Goal: Task Accomplishment & Management: Manage account settings

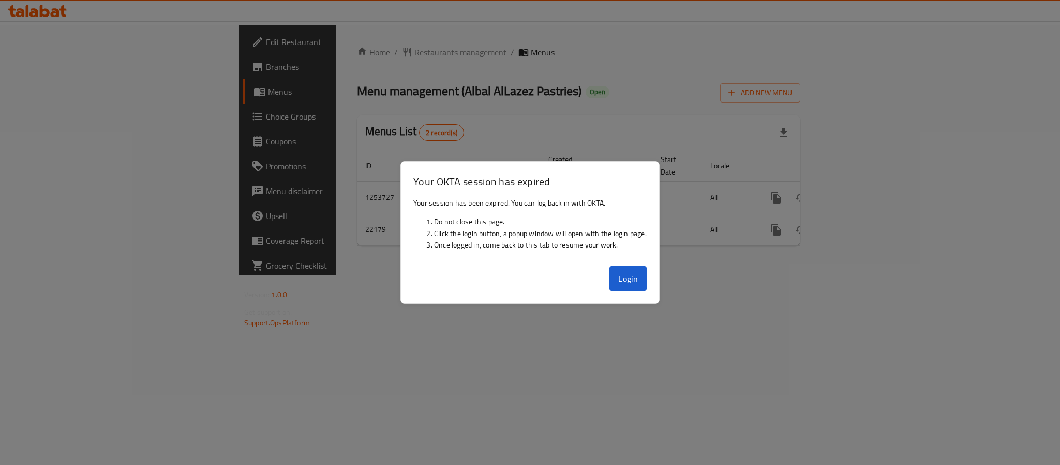
click at [618, 280] on button "Login" at bounding box center [627, 278] width 37 height 25
click at [414, 57] on span "Restaurants management" at bounding box center [460, 52] width 92 height 12
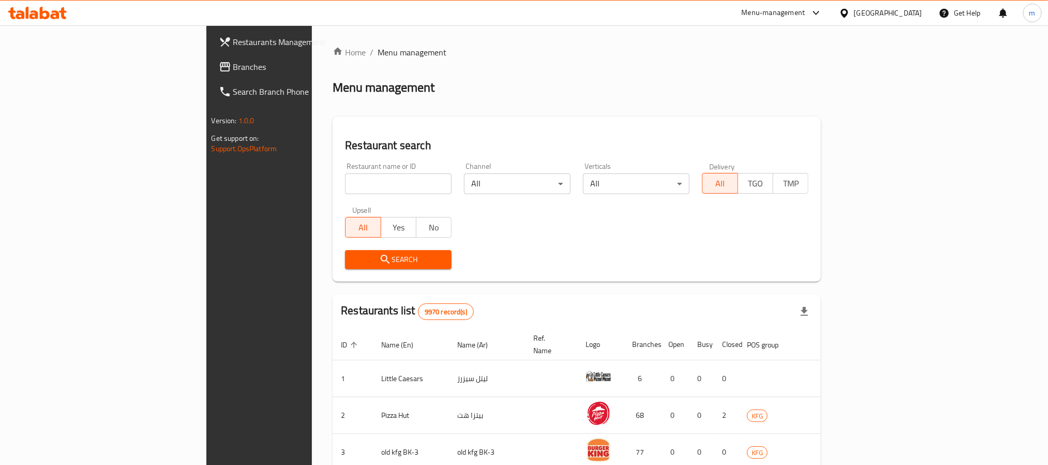
click at [885, 13] on div "[GEOGRAPHIC_DATA]" at bounding box center [881, 13] width 100 height 25
click at [848, 16] on icon at bounding box center [844, 12] width 7 height 9
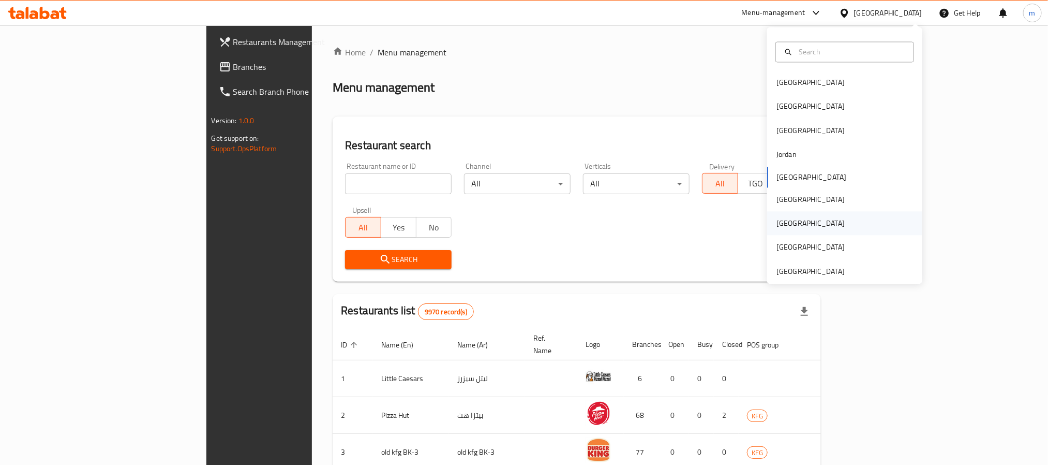
click at [784, 222] on div "[GEOGRAPHIC_DATA]" at bounding box center [810, 224] width 85 height 24
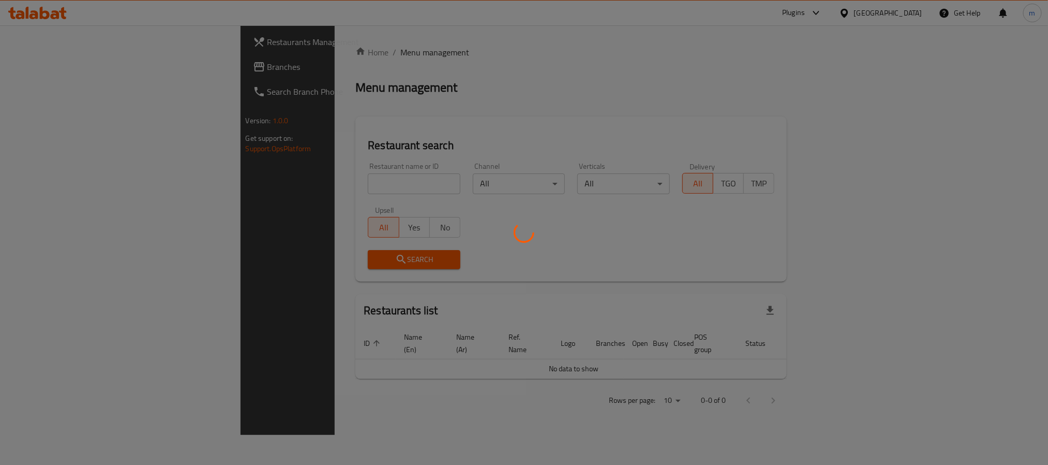
click at [241, 78] on div "Restaurants Management Branches Search Branch Phone Version: 1.0.0 Get support …" at bounding box center [525, 229] width 568 height 409
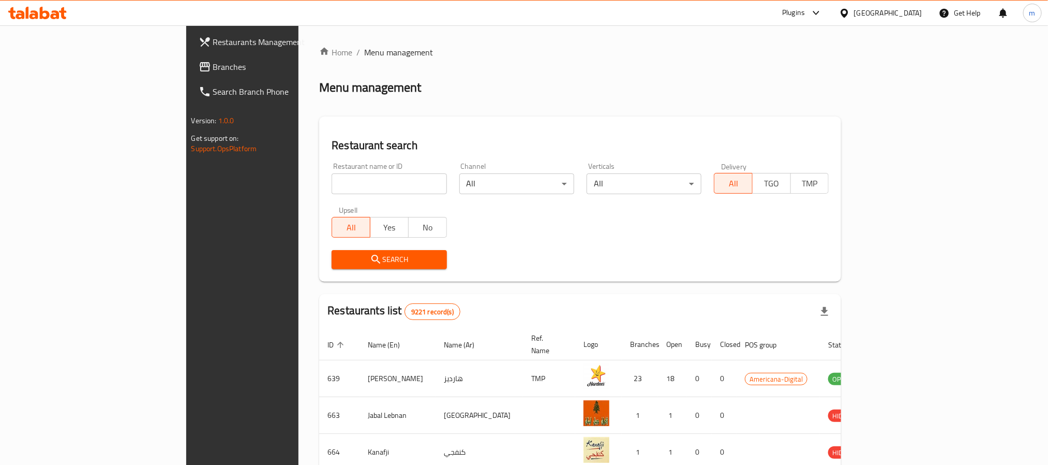
click at [190, 78] on link "Branches" at bounding box center [275, 66] width 171 height 25
